Goal: Task Accomplishment & Management: Manage account settings

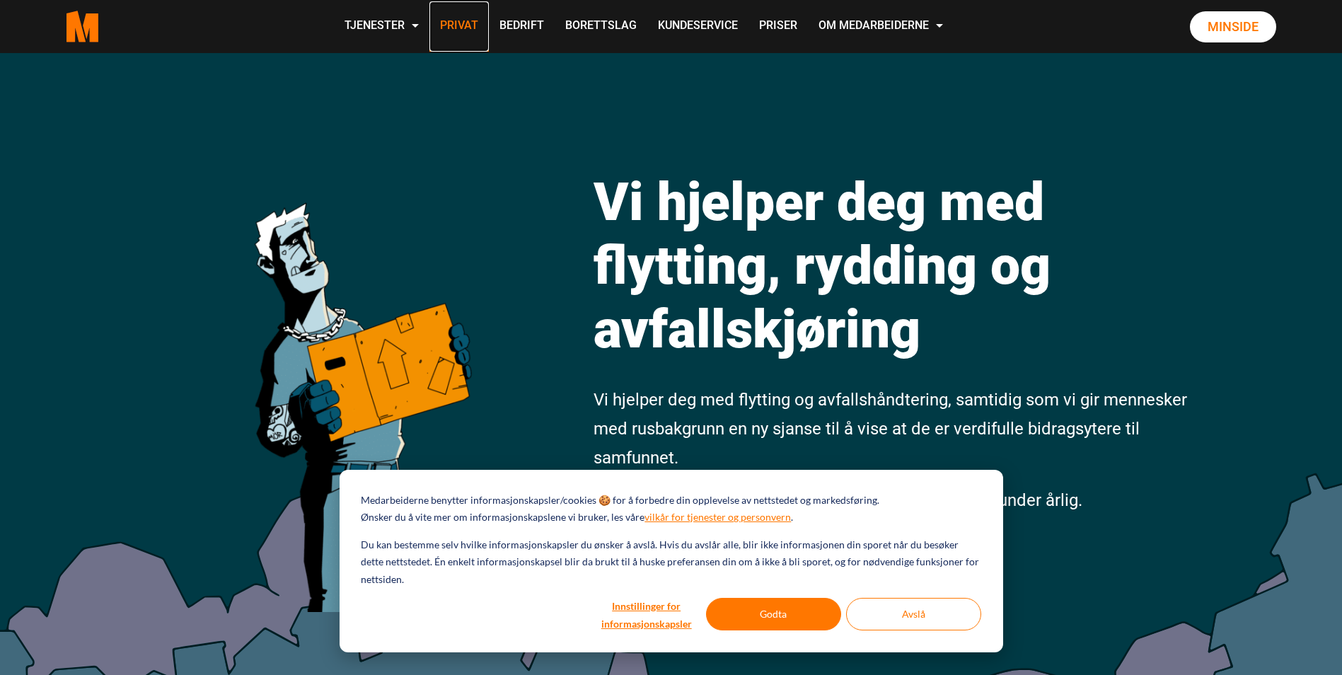
click at [458, 28] on link "Privat" at bounding box center [458, 26] width 59 height 50
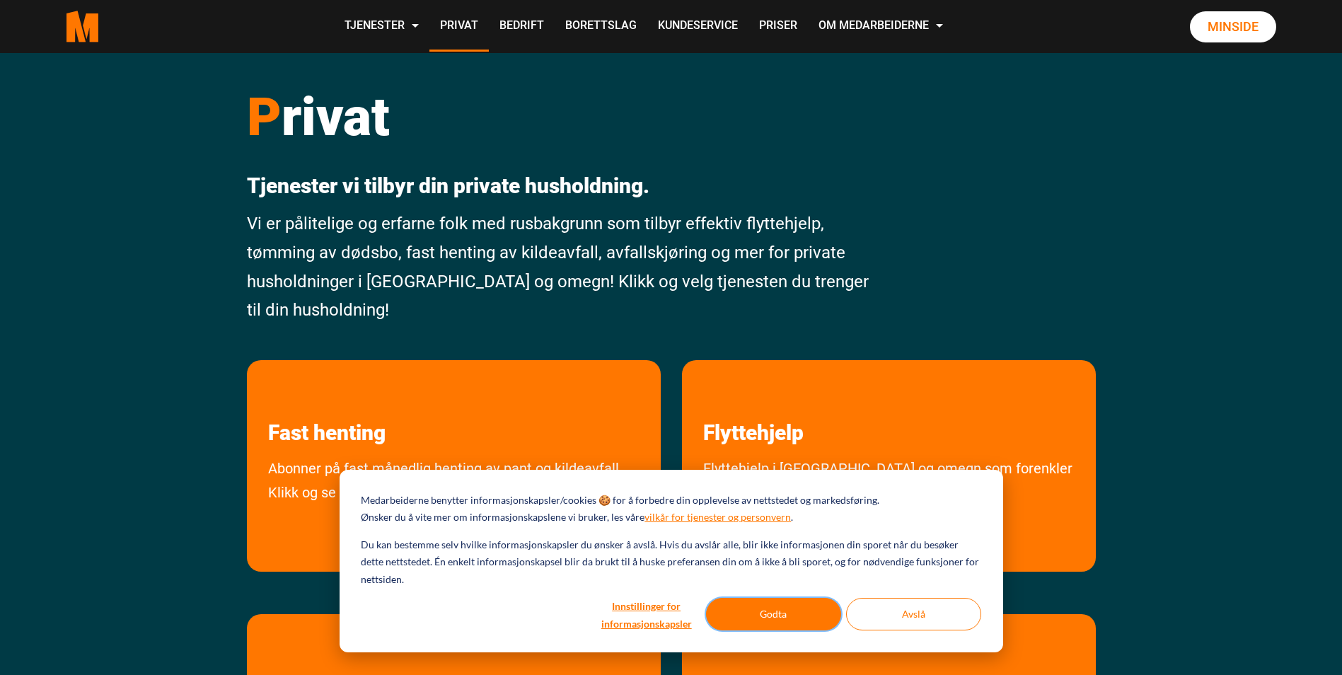
click at [809, 611] on button "Godta" at bounding box center [773, 614] width 135 height 33
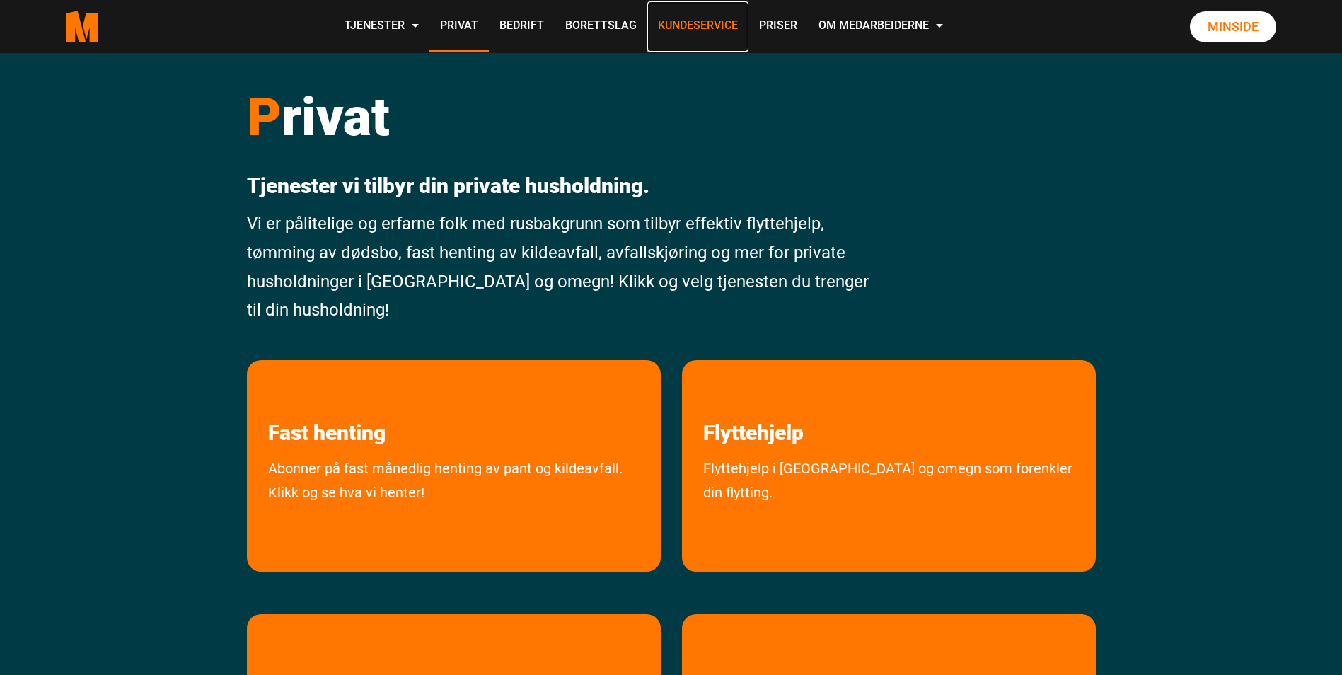
click at [736, 32] on link "Kundeservice" at bounding box center [697, 26] width 101 height 50
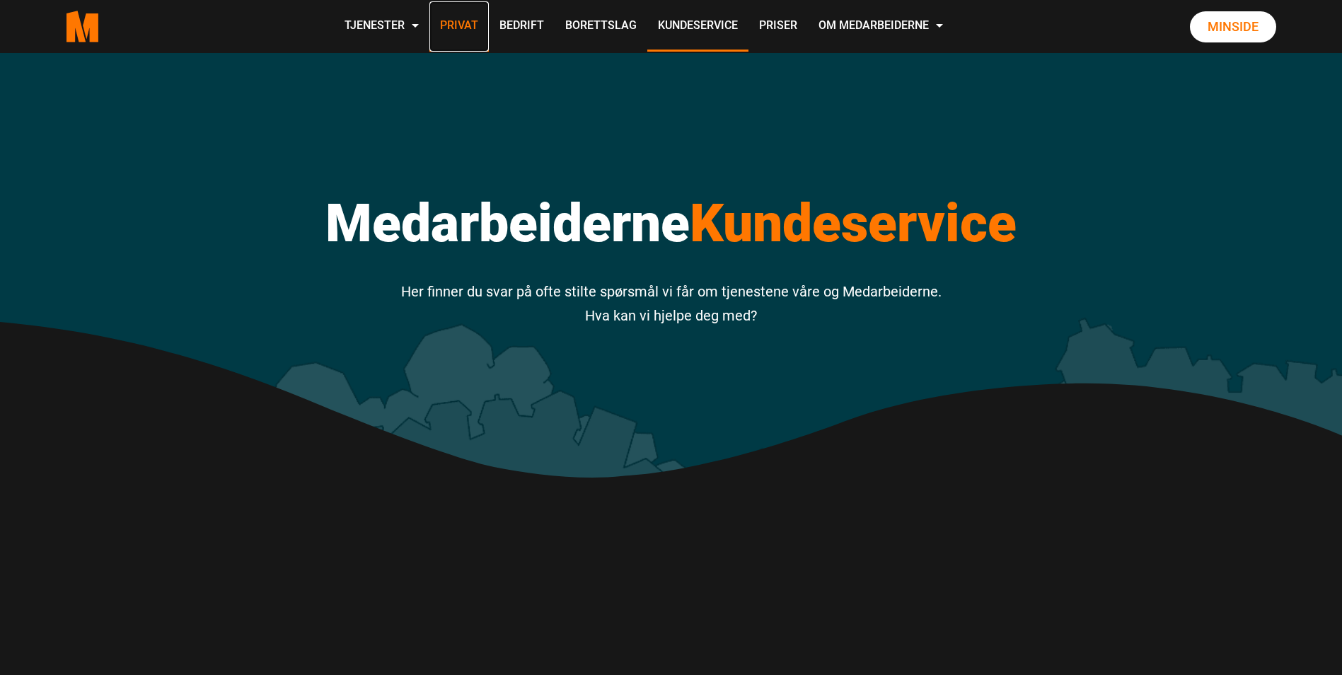
click at [452, 31] on link "Privat" at bounding box center [458, 26] width 59 height 50
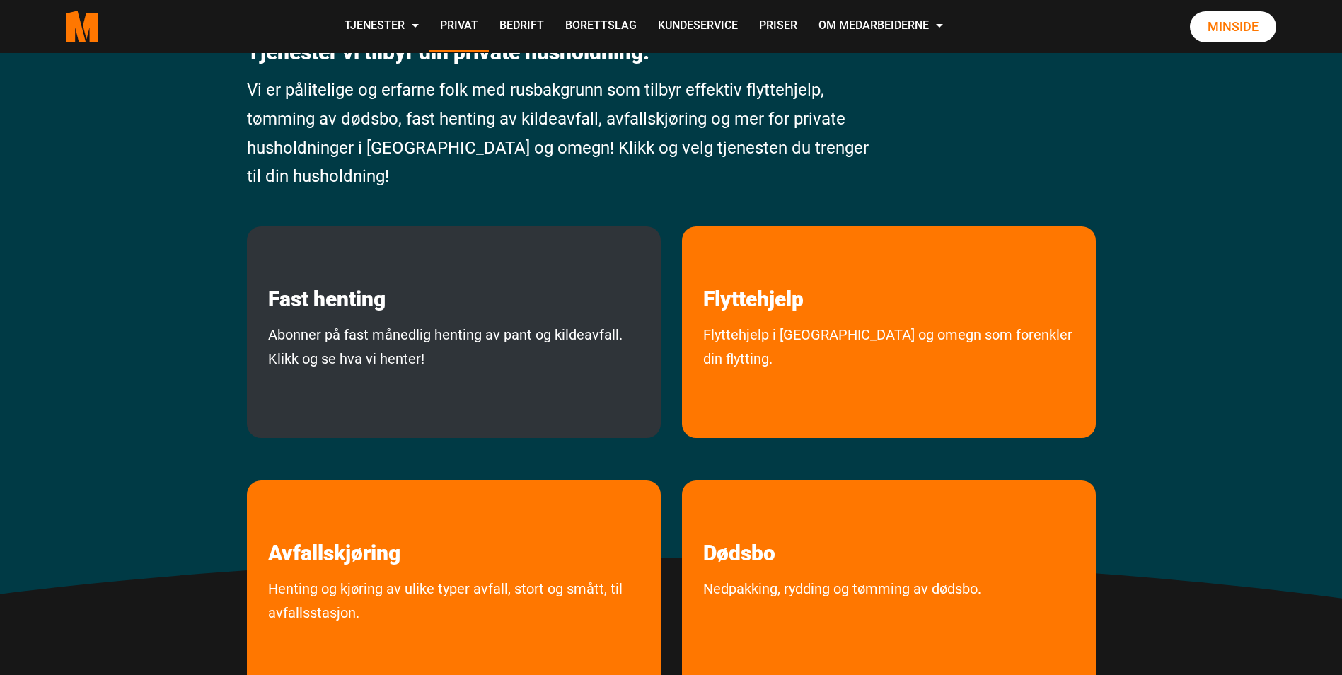
scroll to position [71, 0]
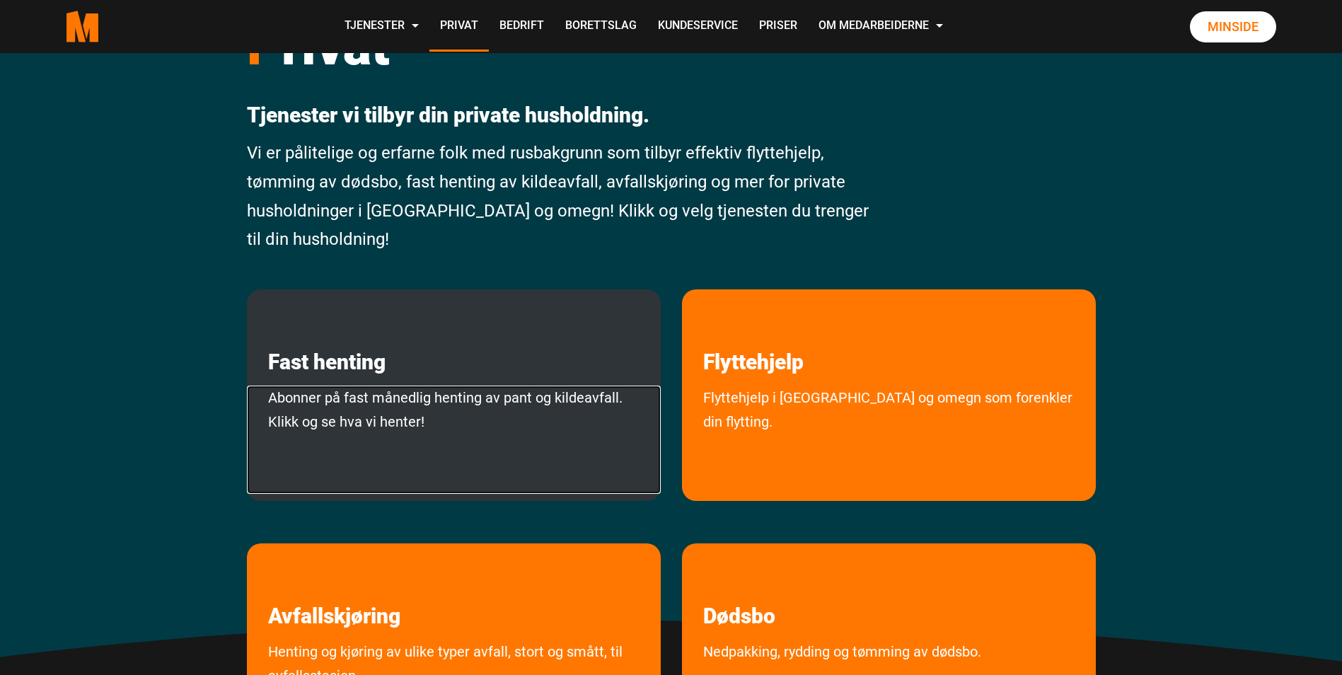
click at [272, 386] on link "Abonner på fast månedlig henting av pant og kildeavfall. Klikk og se hva vi hen…" at bounding box center [454, 440] width 414 height 108
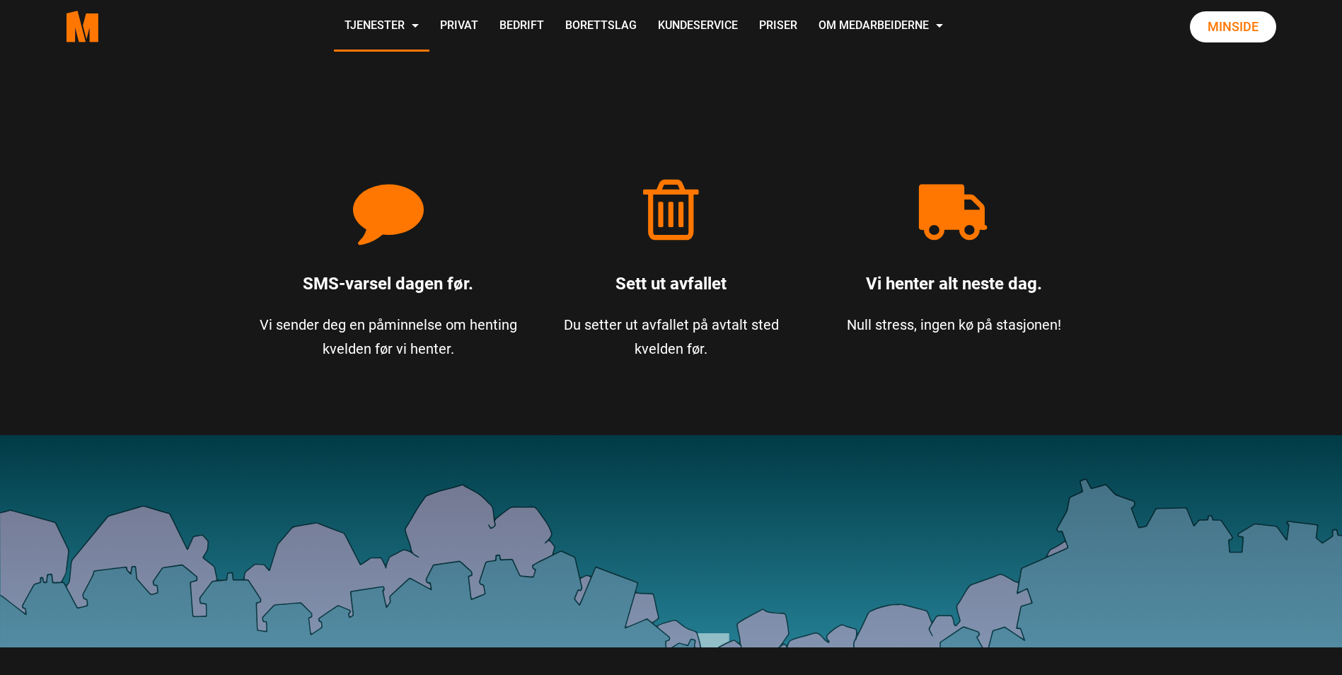
scroll to position [920, 0]
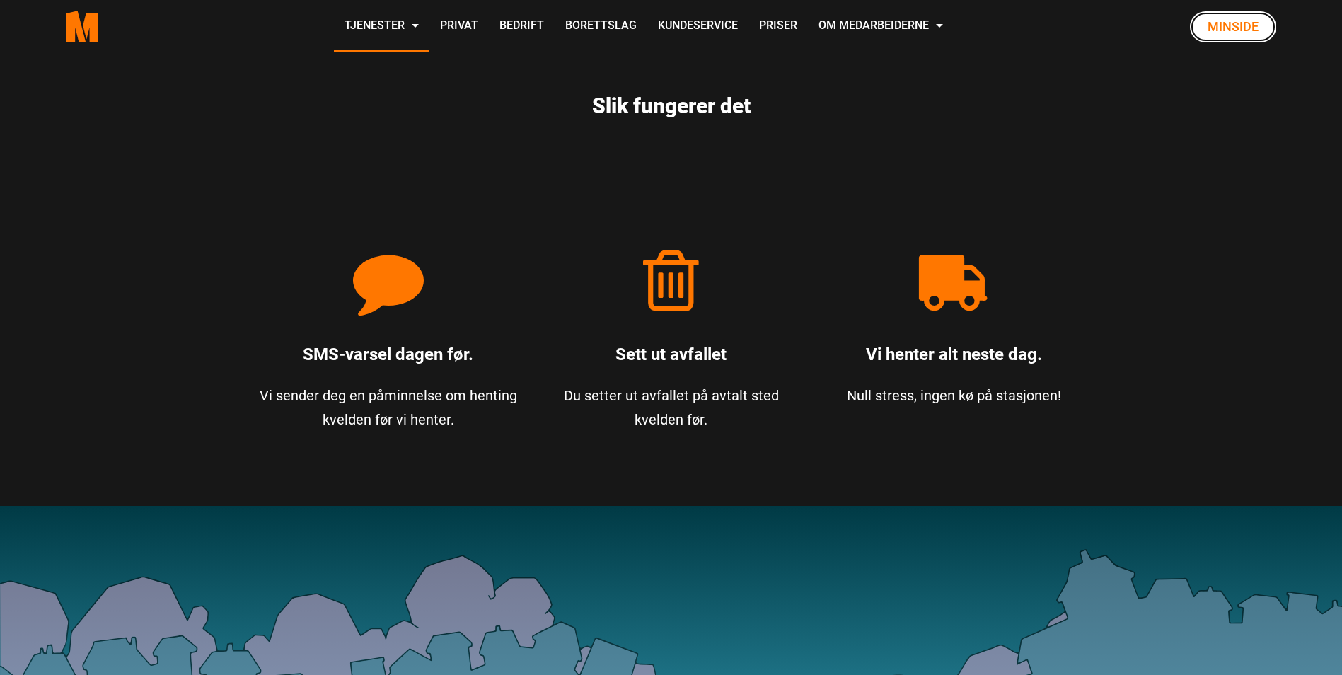
click at [1227, 30] on link "Minside" at bounding box center [1233, 26] width 86 height 31
